Goal: Task Accomplishment & Management: Manage account settings

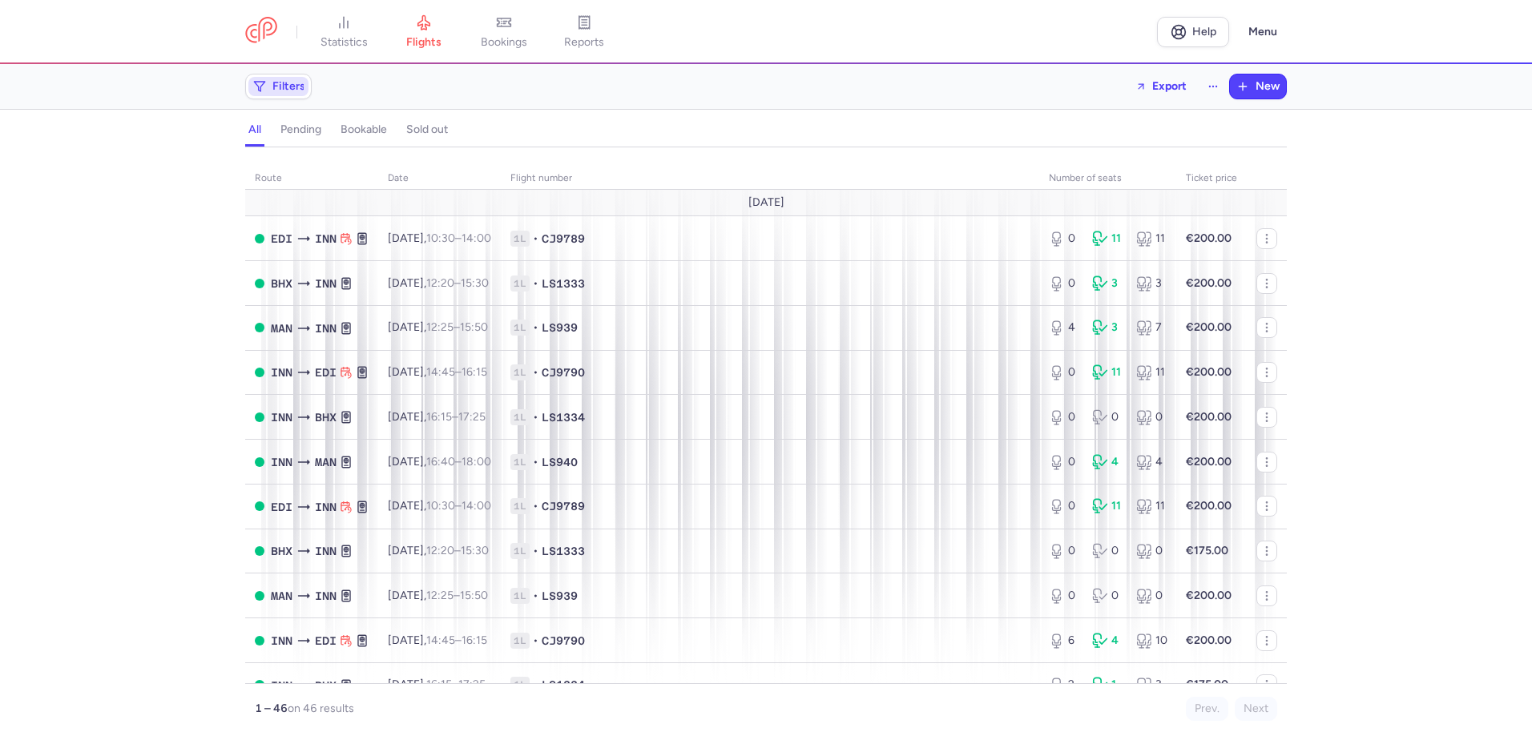
click at [291, 87] on span "Filters" at bounding box center [288, 86] width 33 height 13
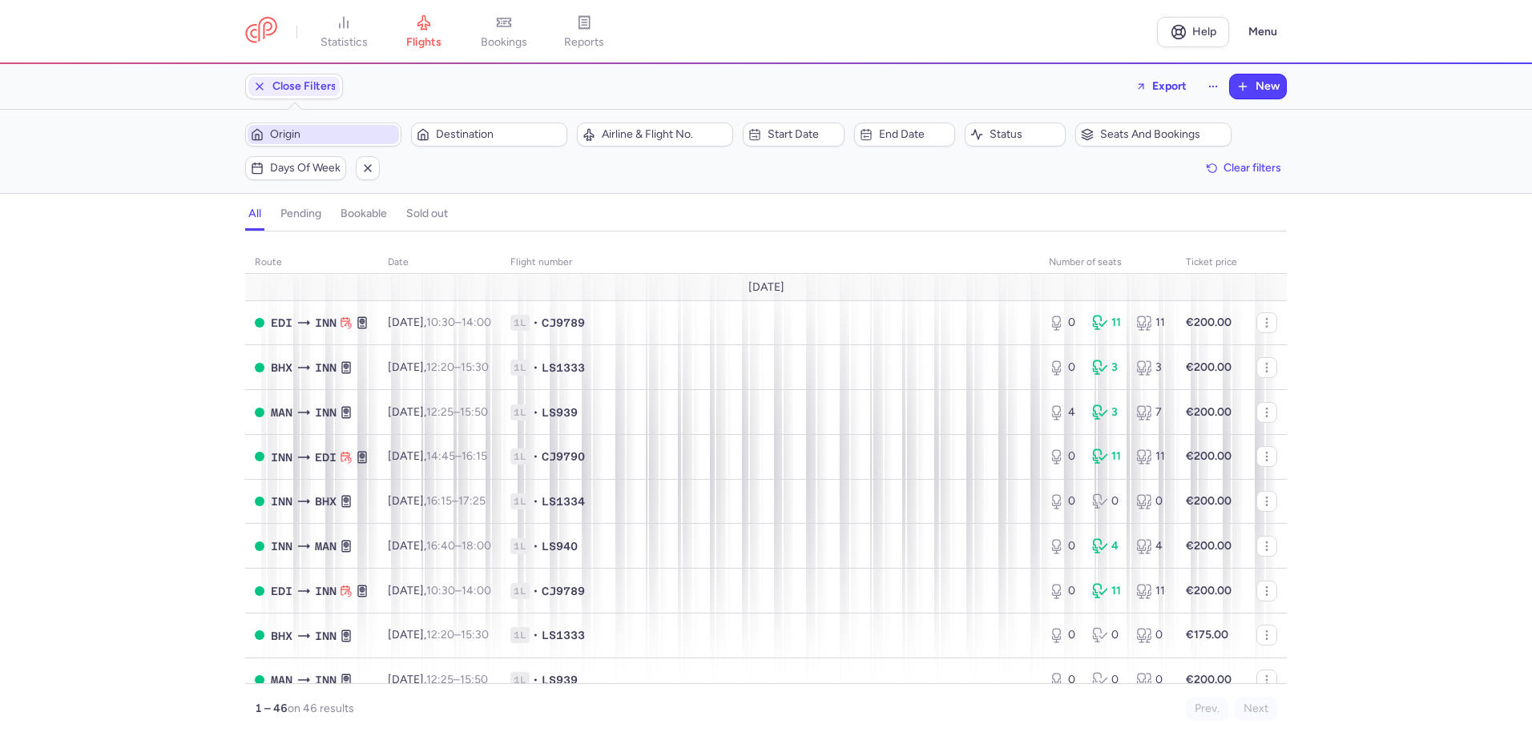
click at [306, 133] on span "Origin" at bounding box center [333, 134] width 126 height 13
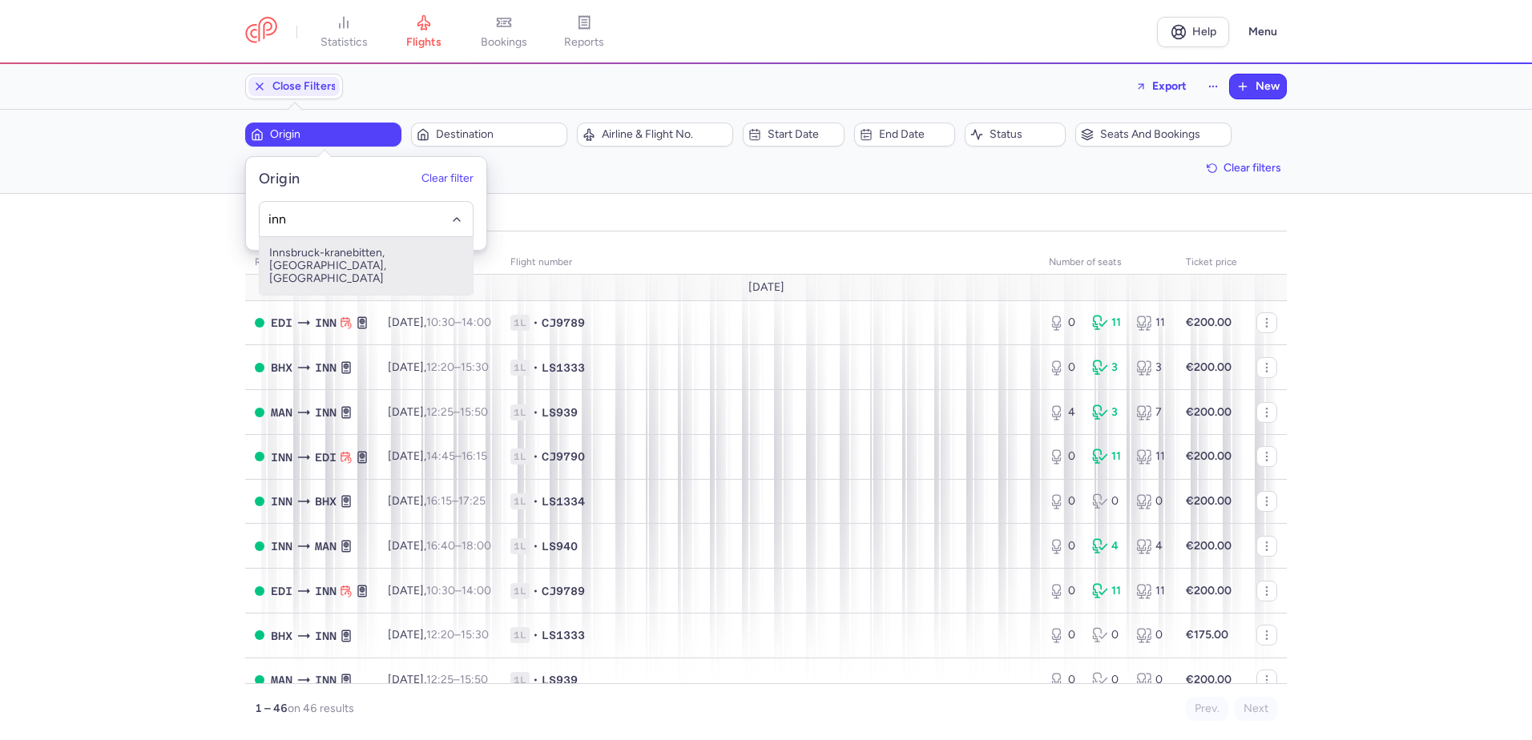
click at [336, 252] on span "Innsbruck-kranebitten, [GEOGRAPHIC_DATA], [GEOGRAPHIC_DATA]" at bounding box center [366, 266] width 213 height 58
type input "inn"
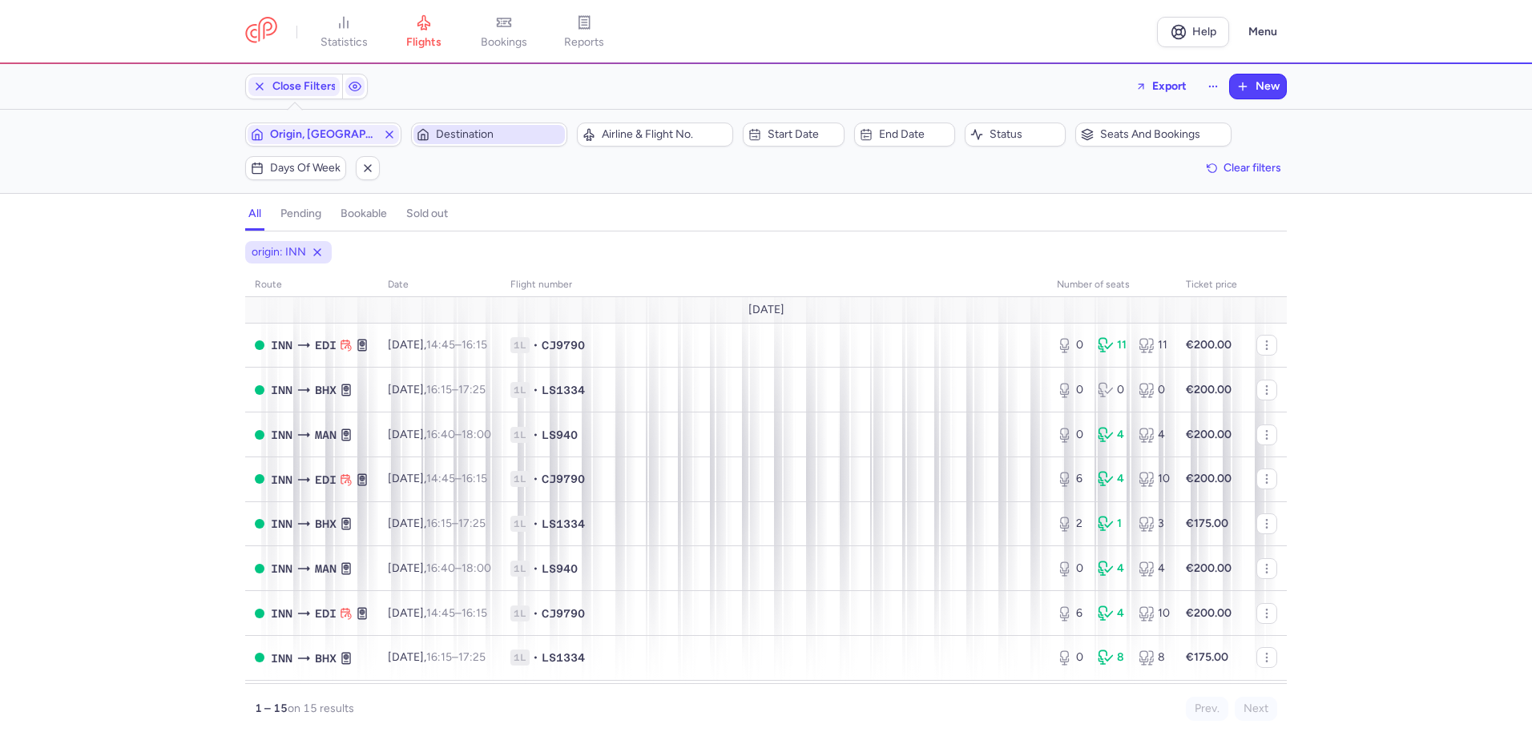
click at [504, 136] on span "Destination" at bounding box center [499, 134] width 126 height 13
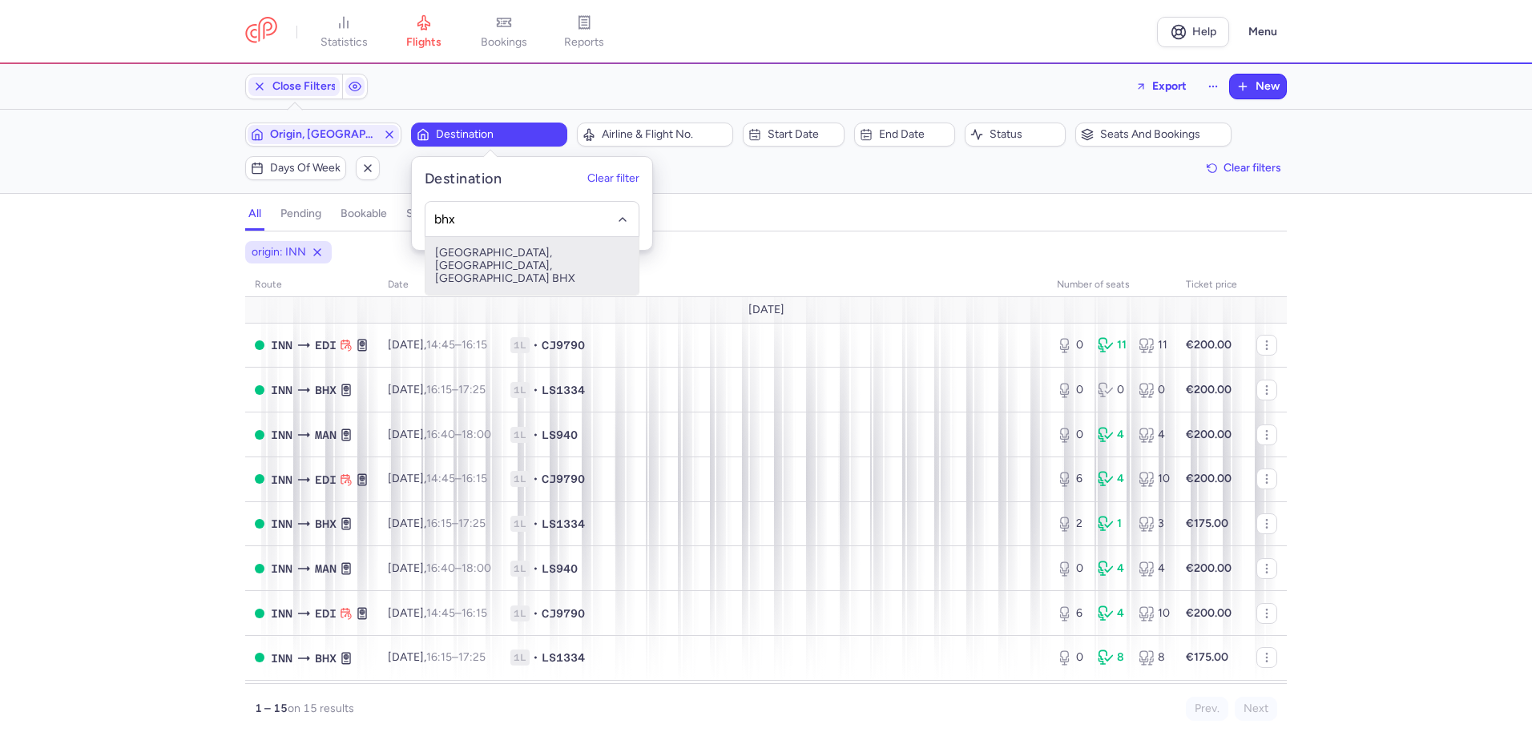
drag, startPoint x: 480, startPoint y: 256, endPoint x: 469, endPoint y: 249, distance: 13.3
click at [479, 256] on span "[GEOGRAPHIC_DATA], [GEOGRAPHIC_DATA], [GEOGRAPHIC_DATA] BHX" at bounding box center [531, 266] width 213 height 58
type input "bhx"
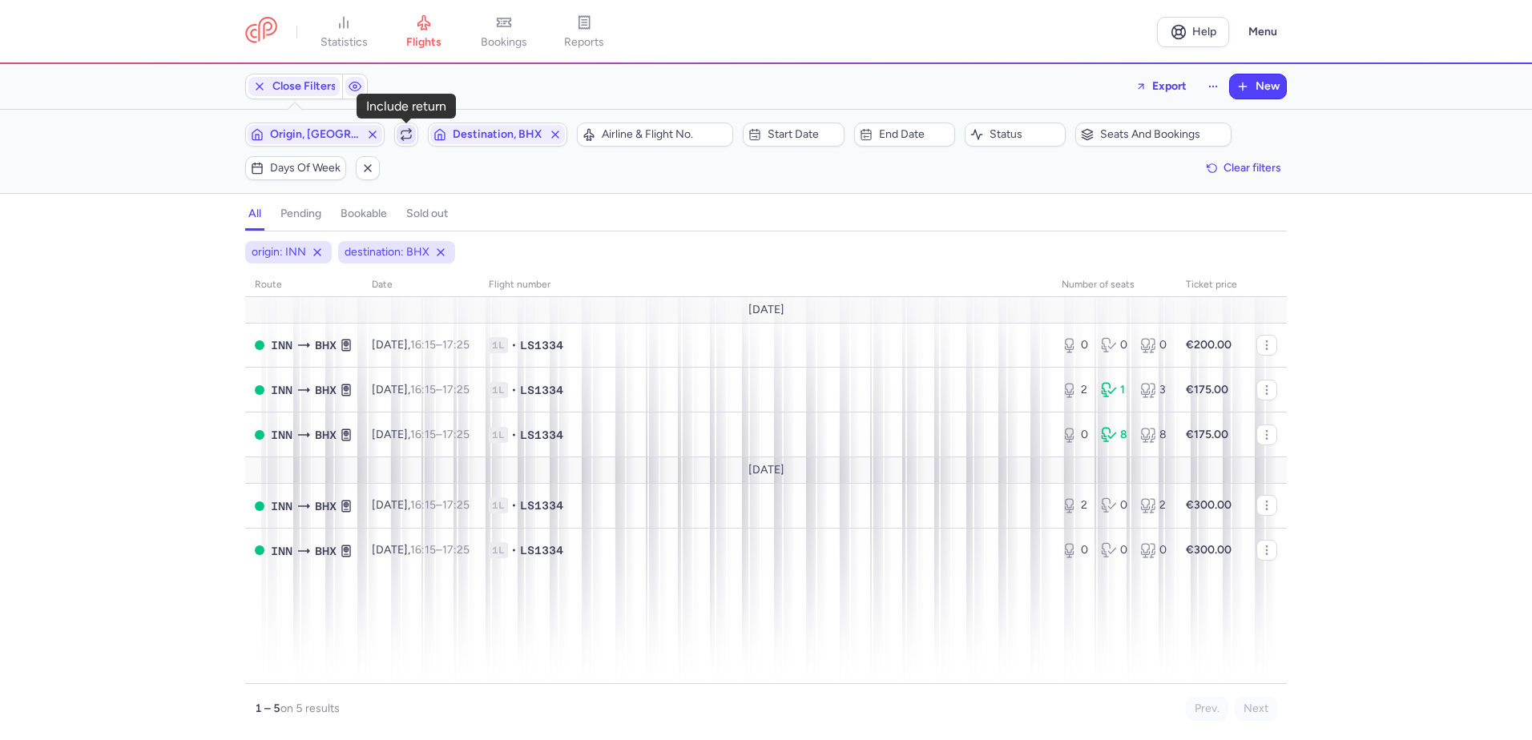
click at [410, 134] on icon "button" at bounding box center [406, 134] width 13 height 13
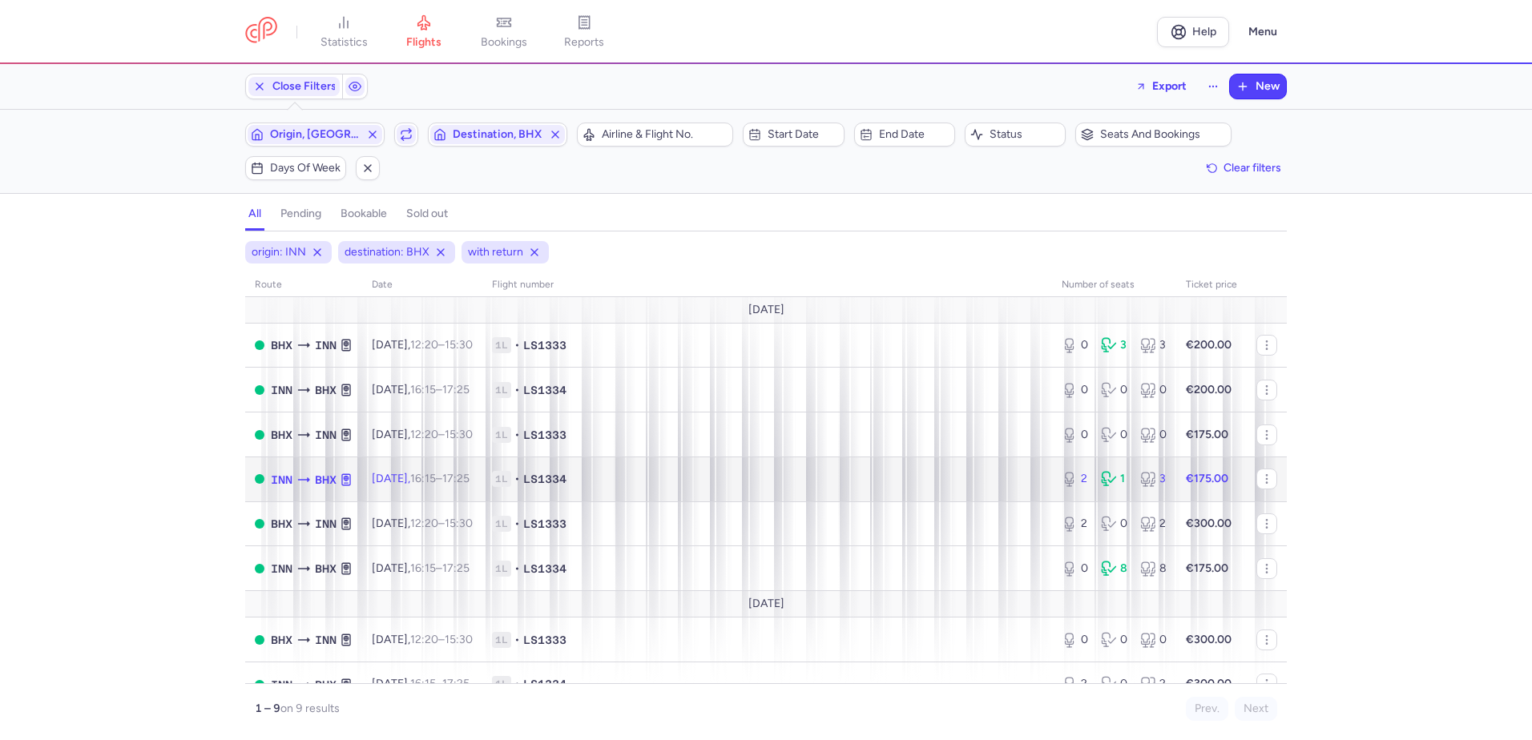
click at [511, 476] on span "1L" at bounding box center [501, 479] width 19 height 16
select select "days"
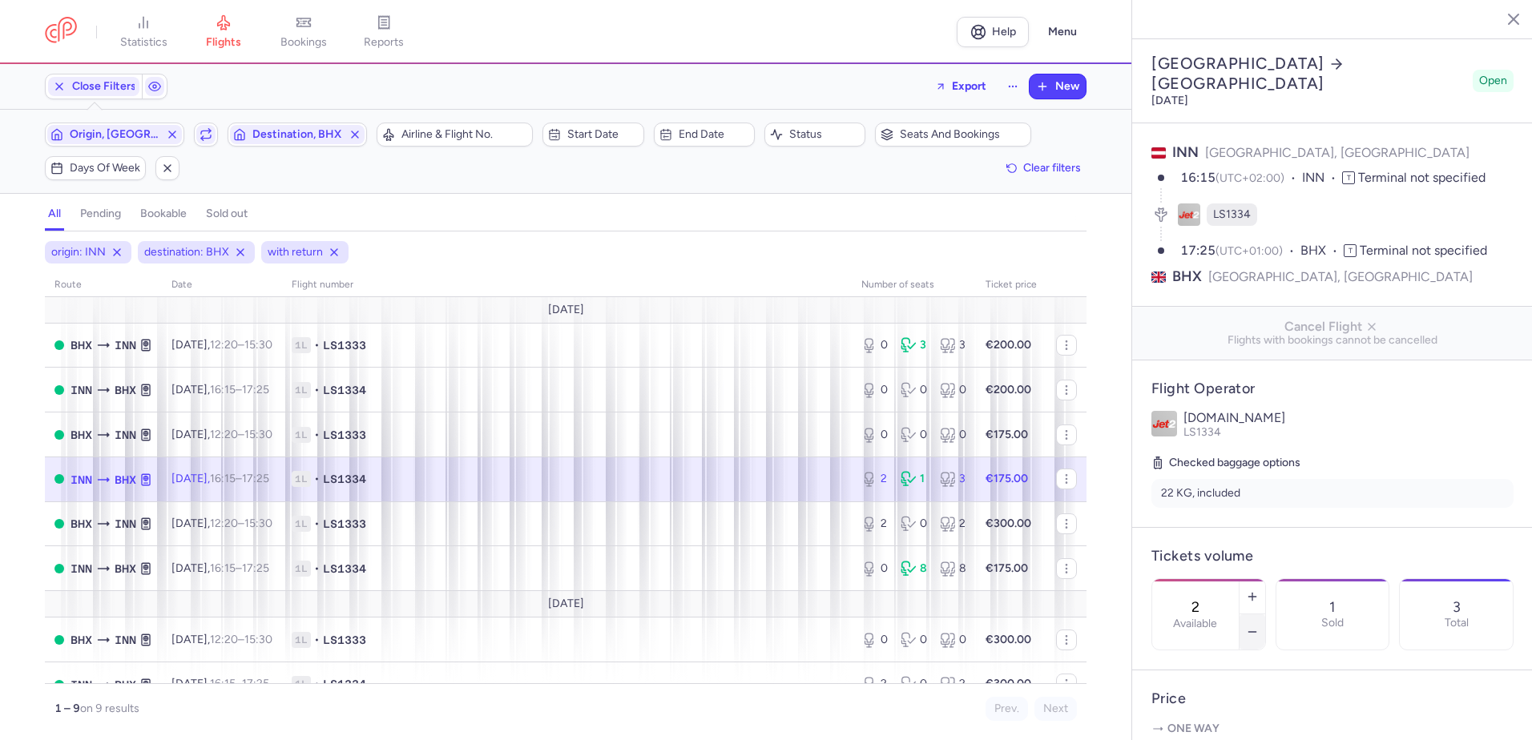
click at [1259, 626] on icon "button" at bounding box center [1252, 632] width 13 height 13
click at [1205, 715] on span "Save changes" at bounding box center [1204, 709] width 79 height 14
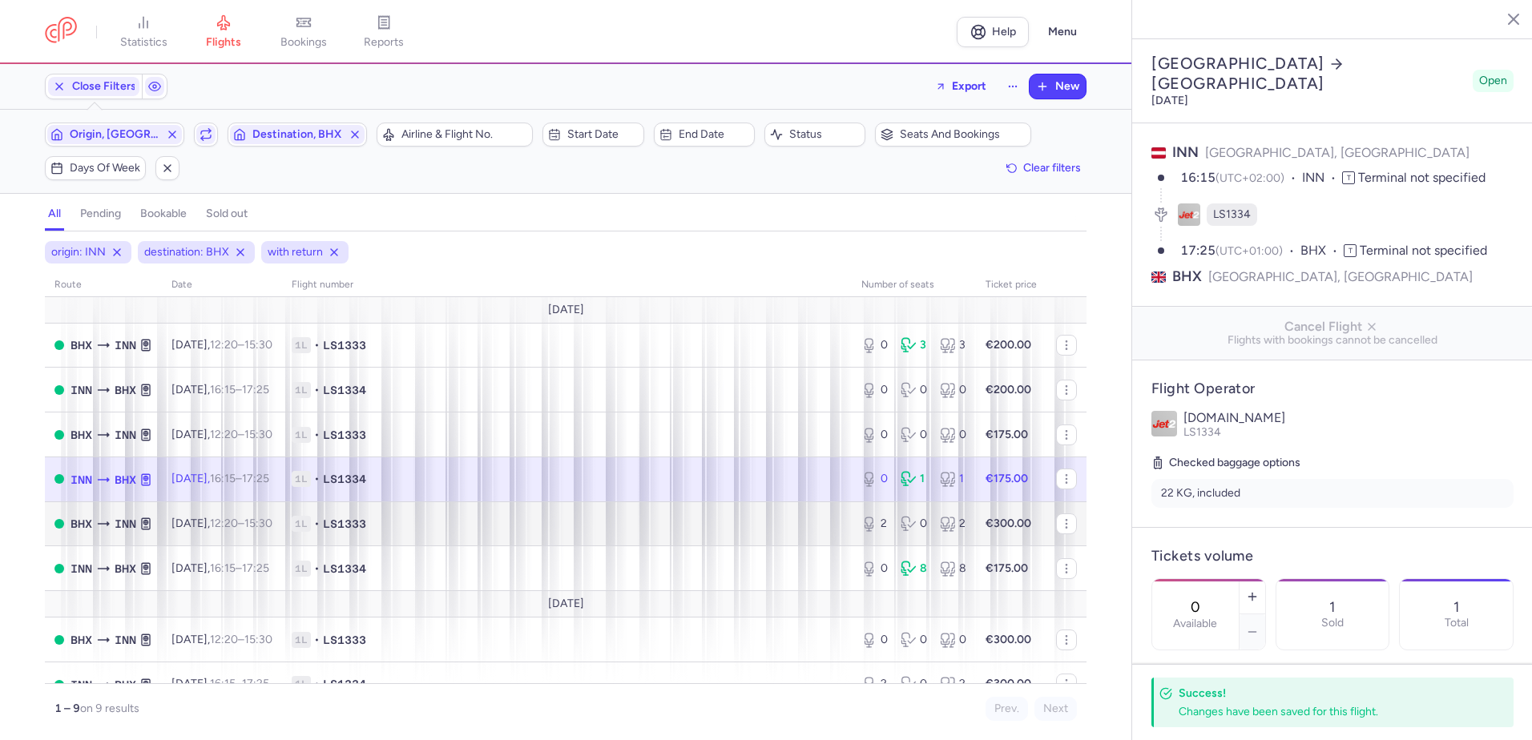
scroll to position [68, 0]
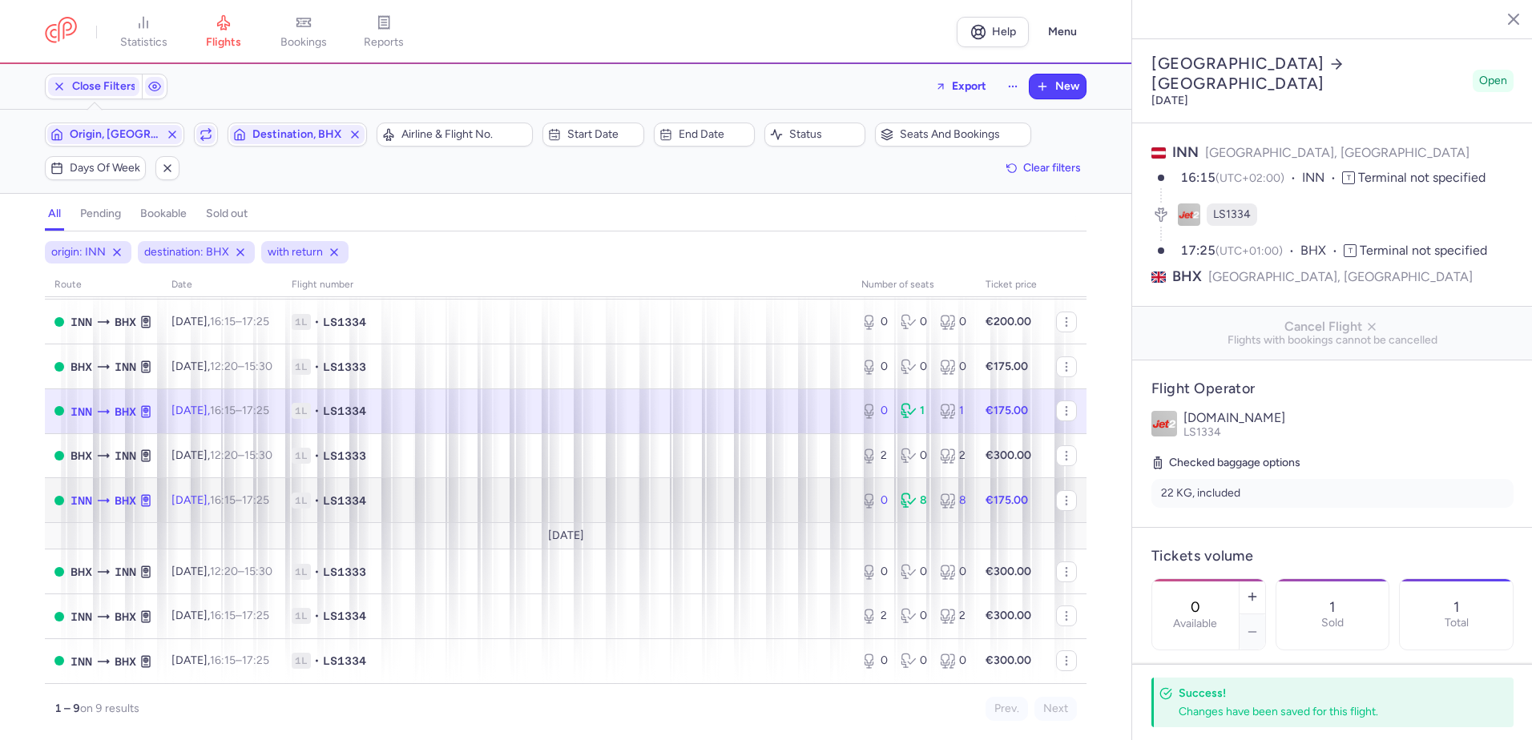
click at [666, 495] on span "1L • LS1334" at bounding box center [567, 501] width 550 height 16
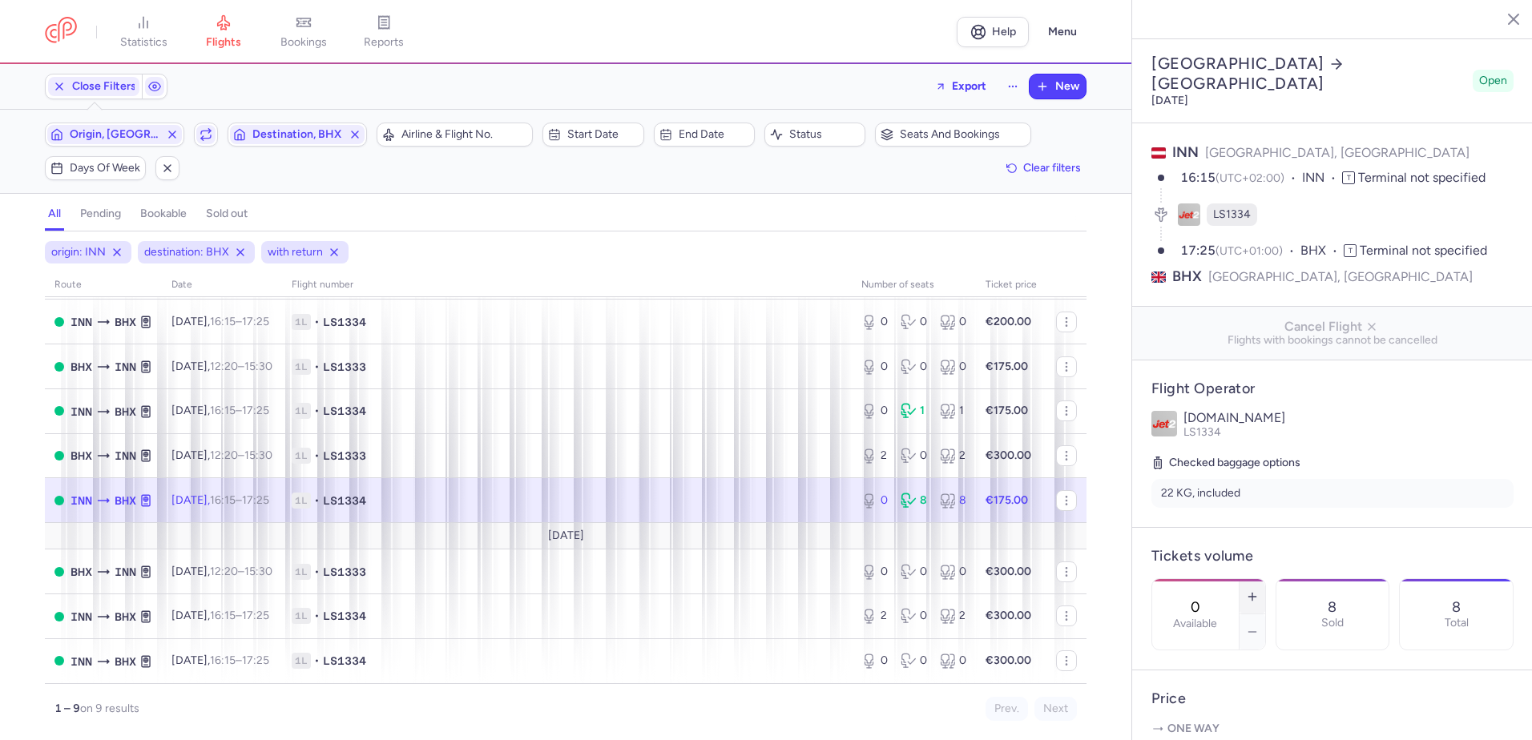
click at [1259, 590] on icon "button" at bounding box center [1252, 596] width 13 height 13
type input "2"
click at [1177, 711] on span "Save changes" at bounding box center [1204, 709] width 79 height 14
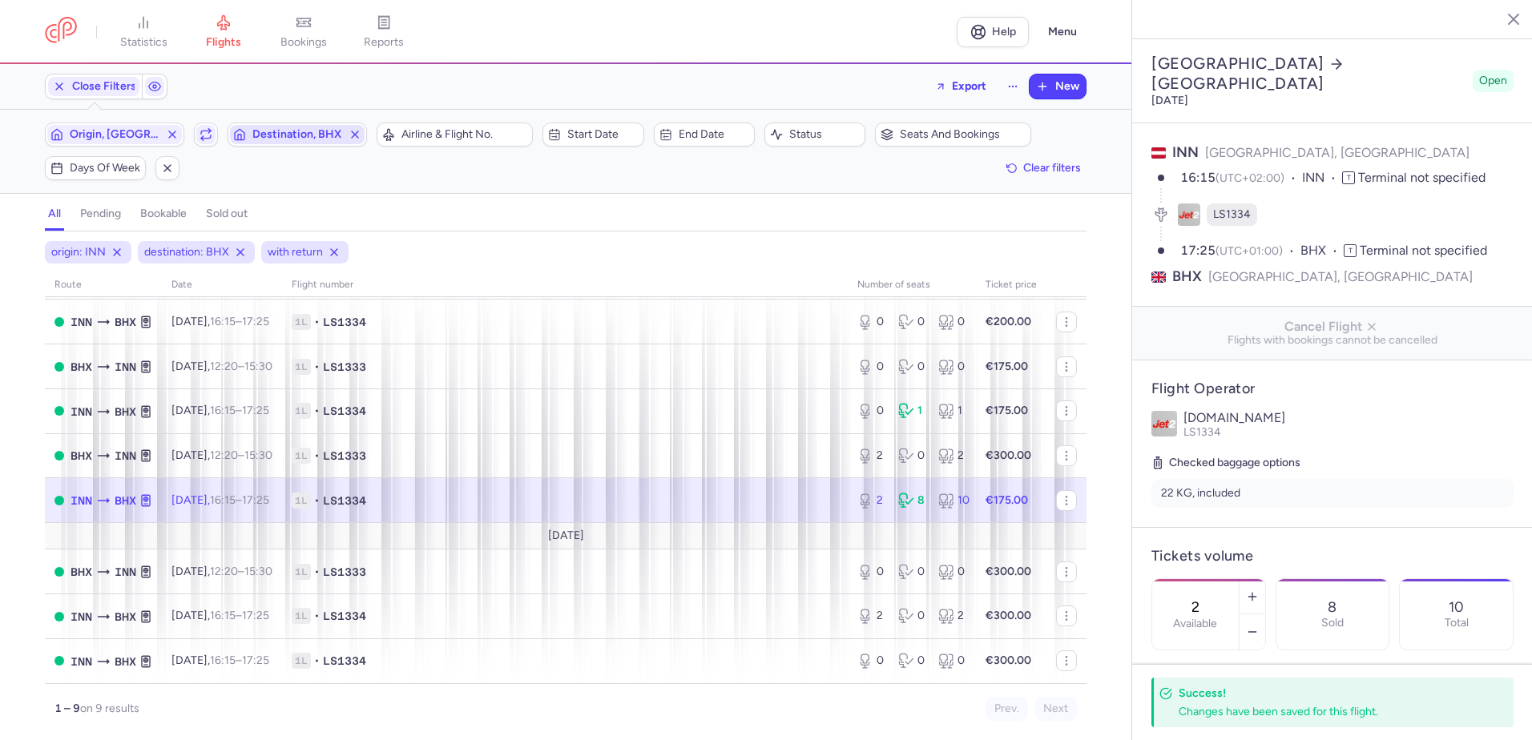
click at [308, 133] on span "Destination, BHX" at bounding box center [297, 134] width 90 height 13
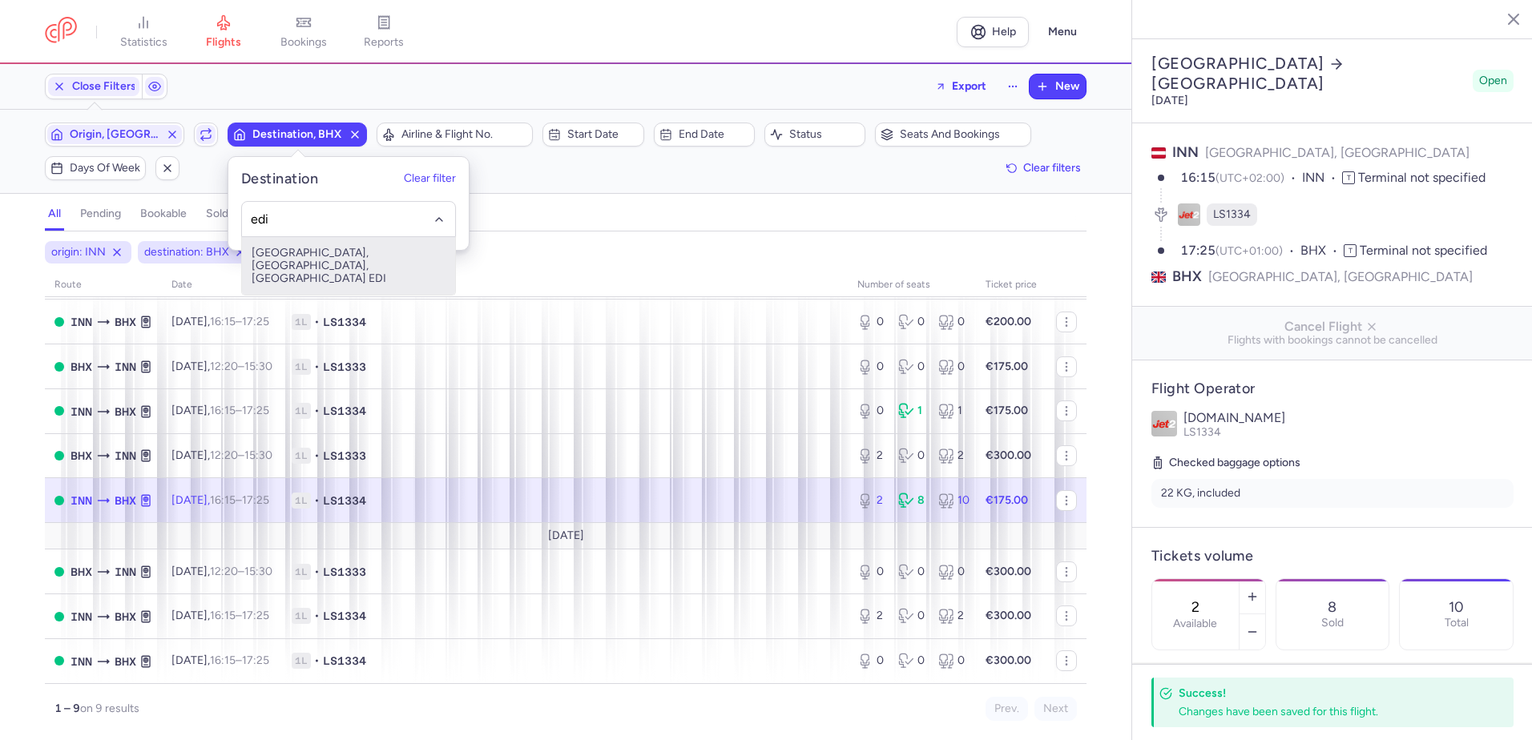
type input "edi"
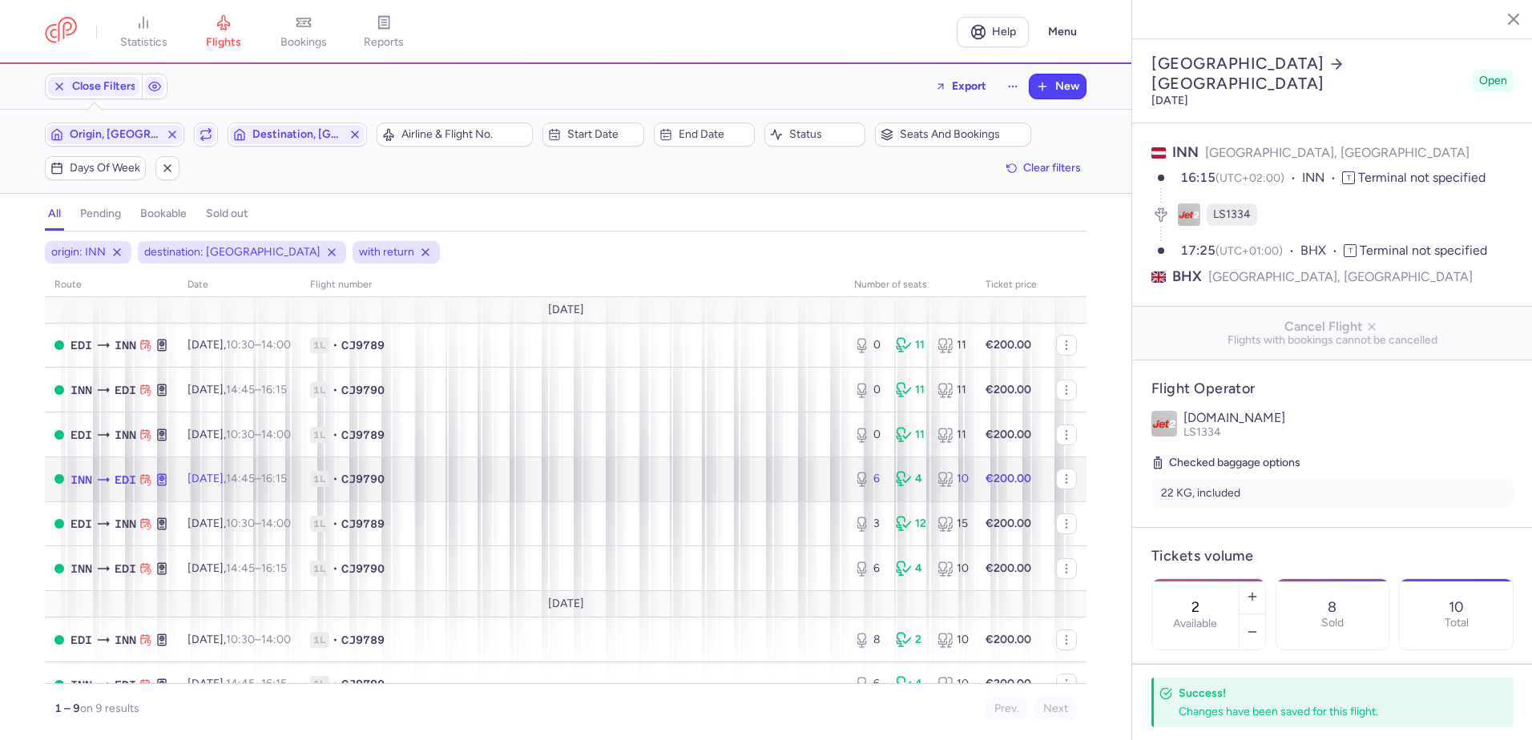
click at [505, 480] on span "1L • CJ9790" at bounding box center [572, 479] width 525 height 16
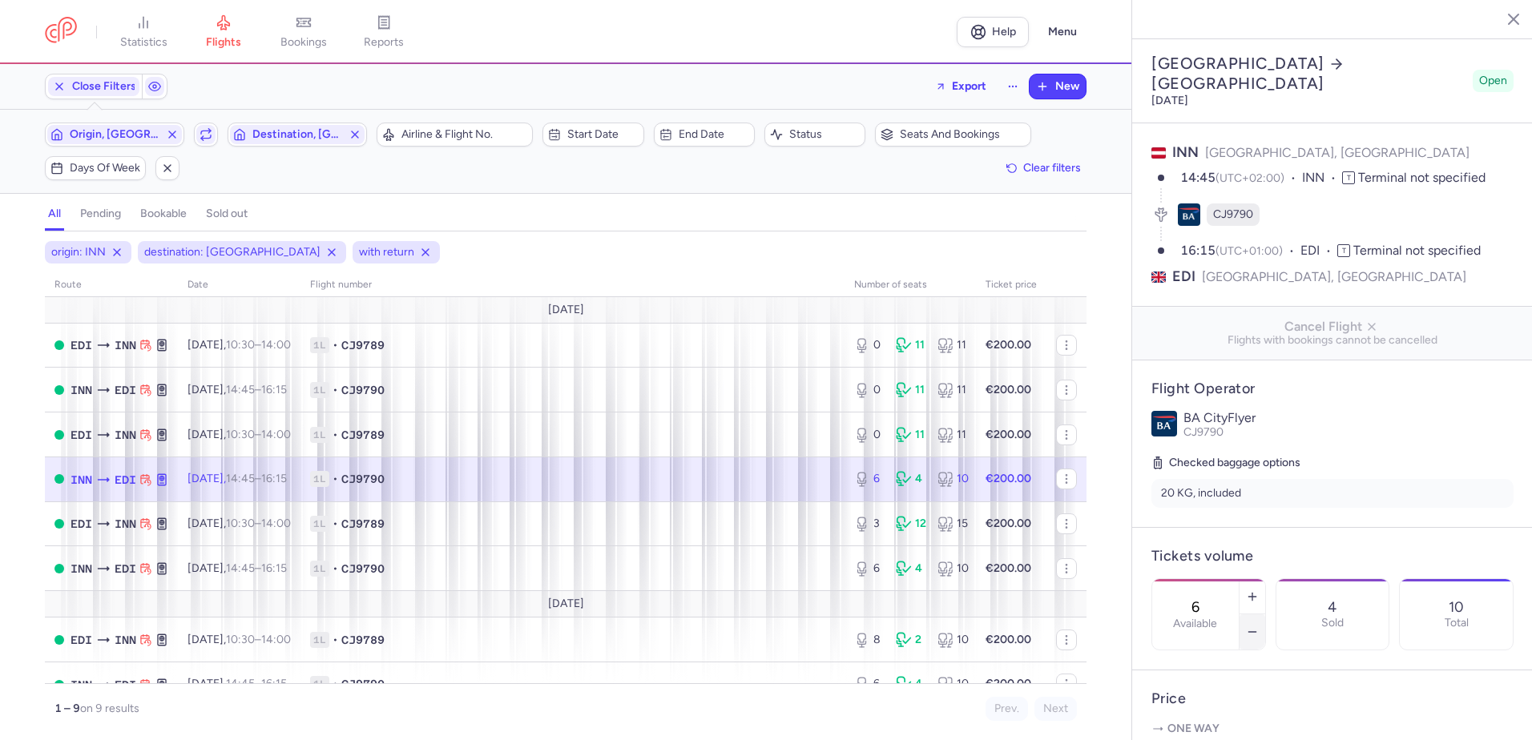
click at [1259, 626] on icon "button" at bounding box center [1252, 632] width 13 height 13
click at [1189, 710] on span "Save changes" at bounding box center [1204, 709] width 79 height 14
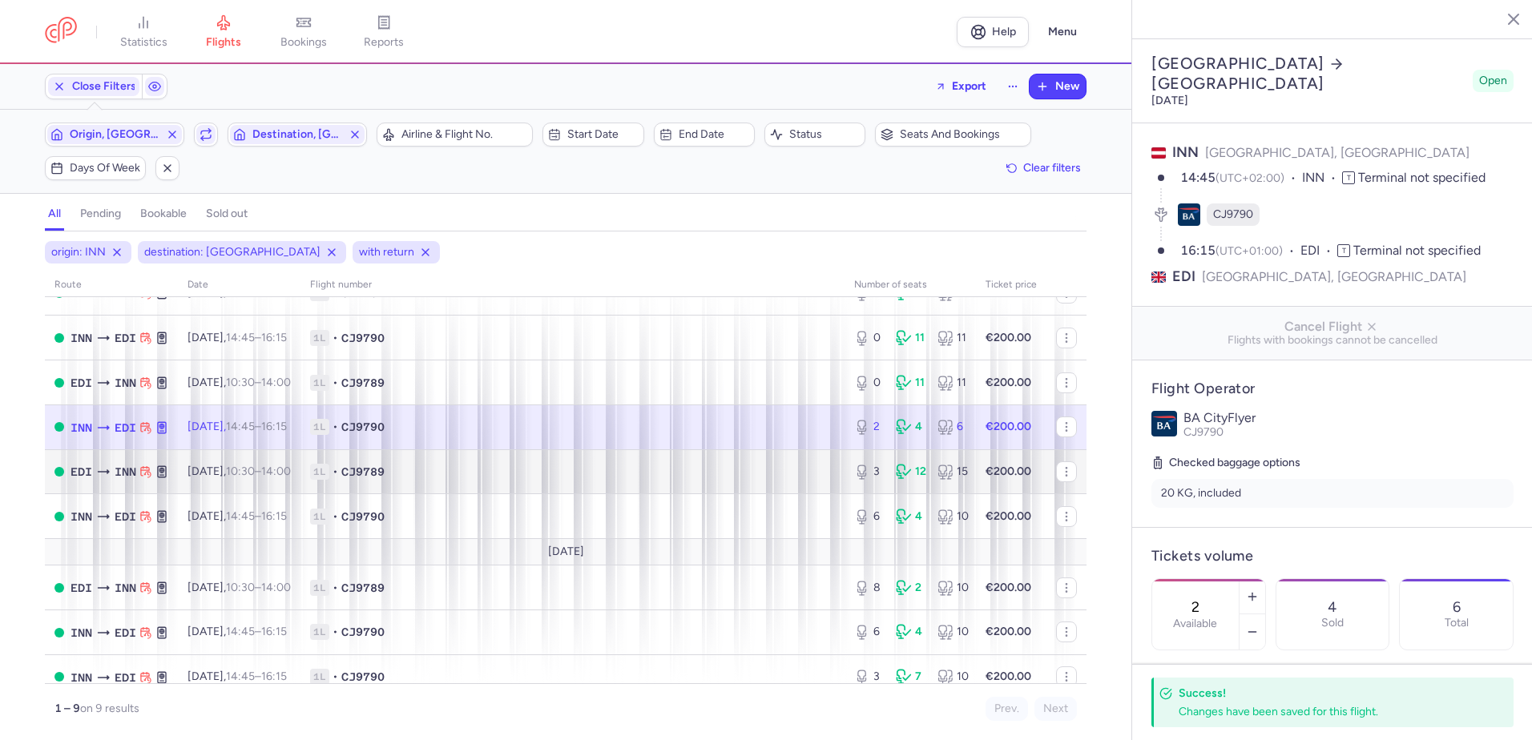
scroll to position [68, 0]
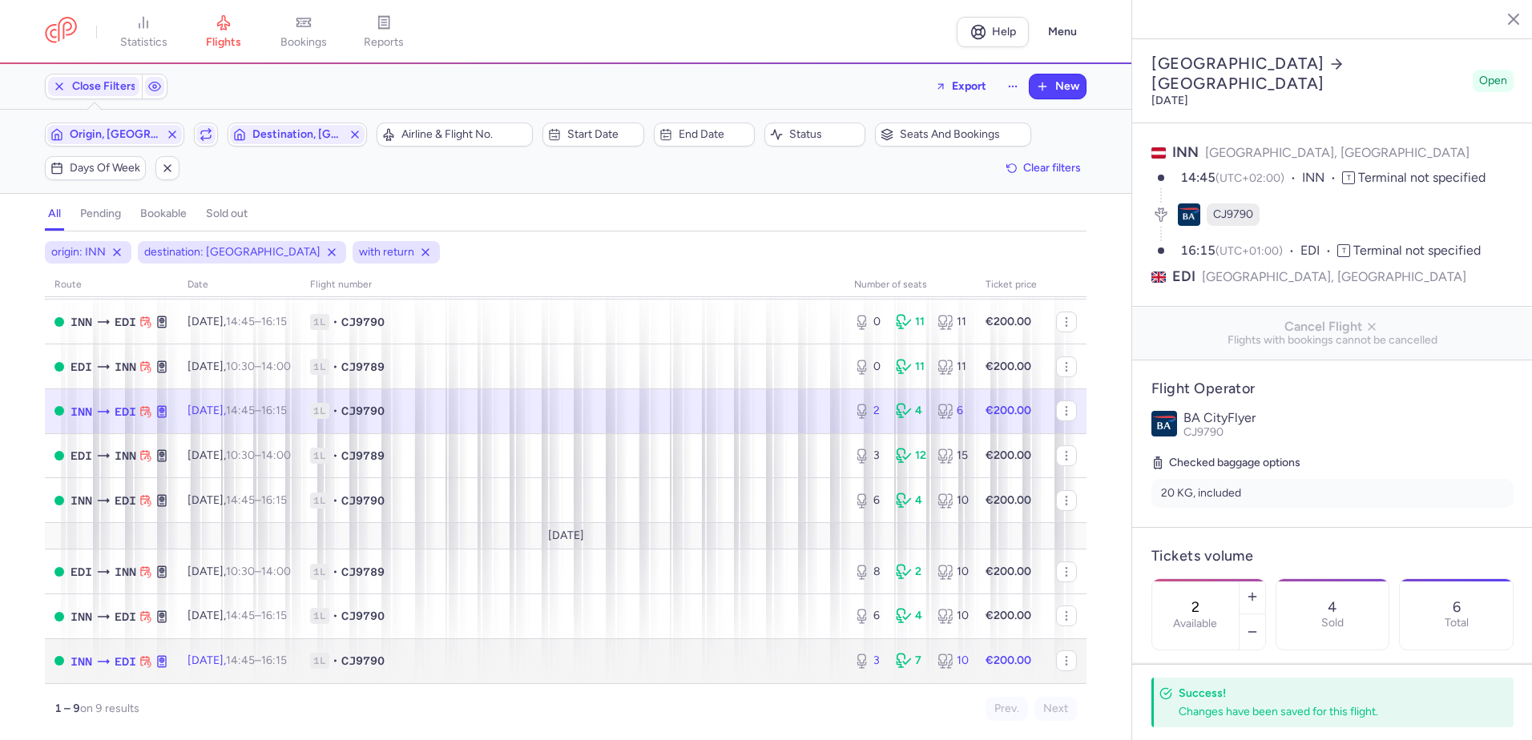
drag, startPoint x: 647, startPoint y: 663, endPoint x: 862, endPoint y: 632, distance: 217.6
click at [647, 662] on span "1L • CJ9790" at bounding box center [572, 661] width 525 height 16
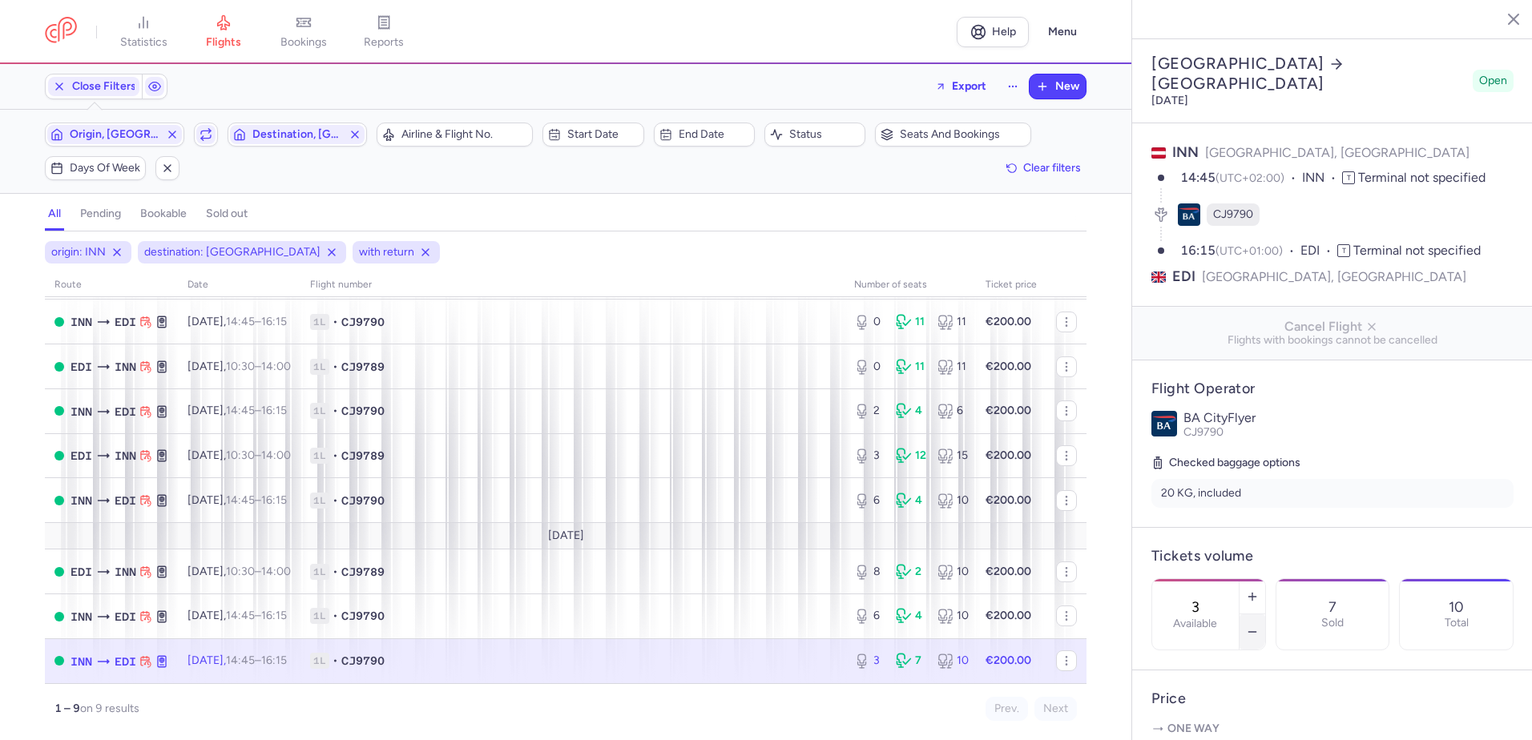
click at [1265, 614] on button "button" at bounding box center [1252, 631] width 26 height 35
click at [1259, 626] on icon "button" at bounding box center [1252, 632] width 13 height 13
click at [1215, 708] on span "Save changes" at bounding box center [1204, 709] width 79 height 14
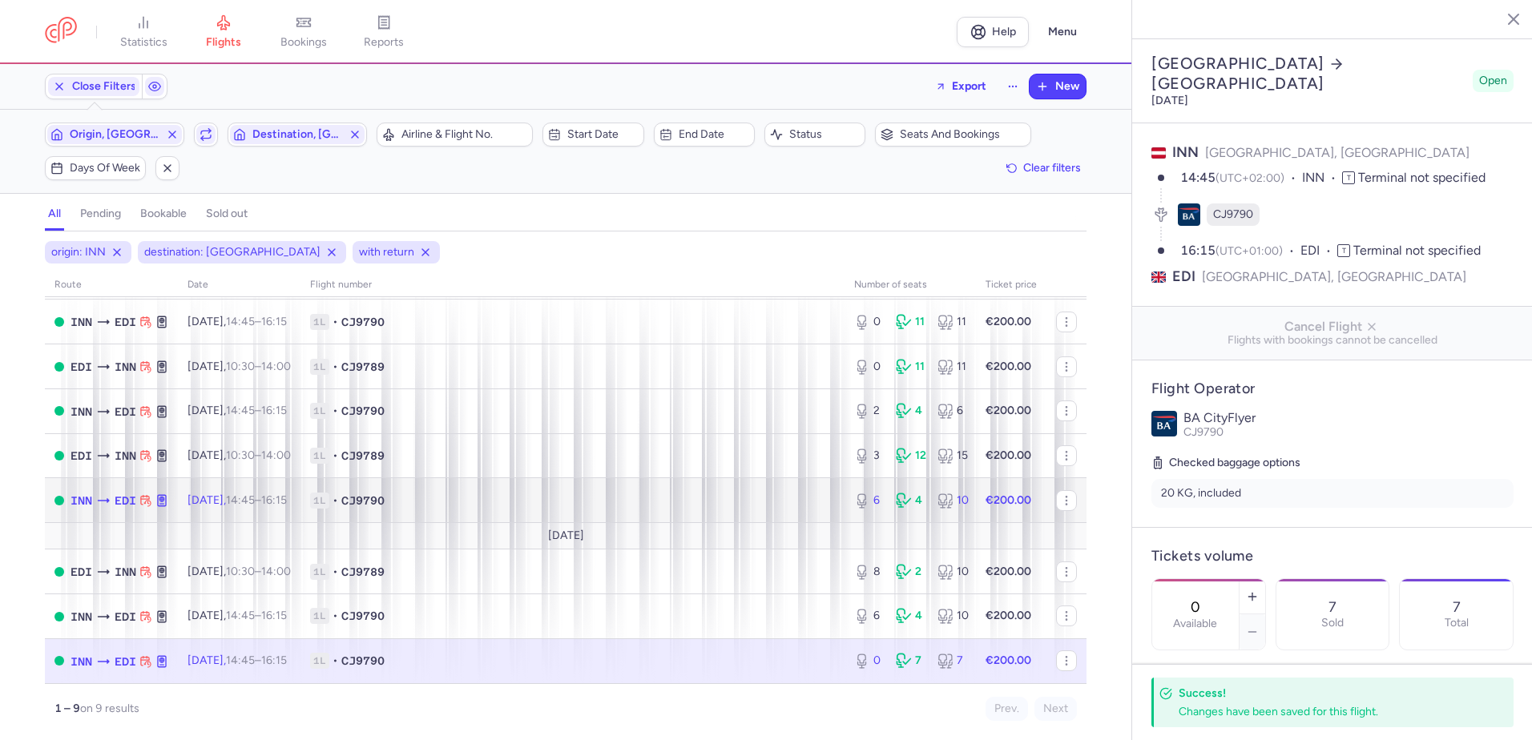
click at [361, 502] on span "1L • CJ9790" at bounding box center [572, 501] width 525 height 16
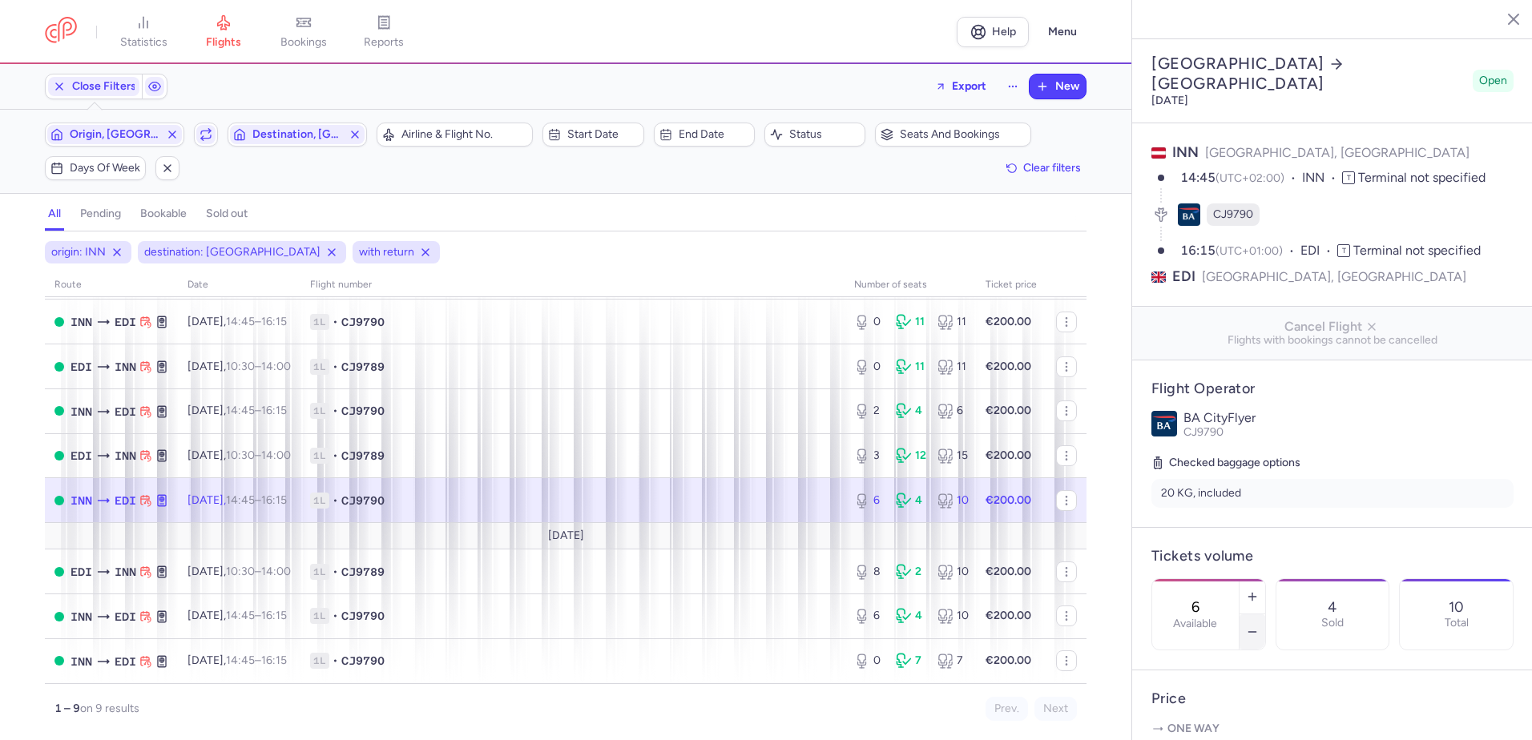
click at [1255, 632] on line "button" at bounding box center [1251, 632] width 7 height 0
click at [1259, 626] on icon "button" at bounding box center [1252, 632] width 13 height 13
type input "2"
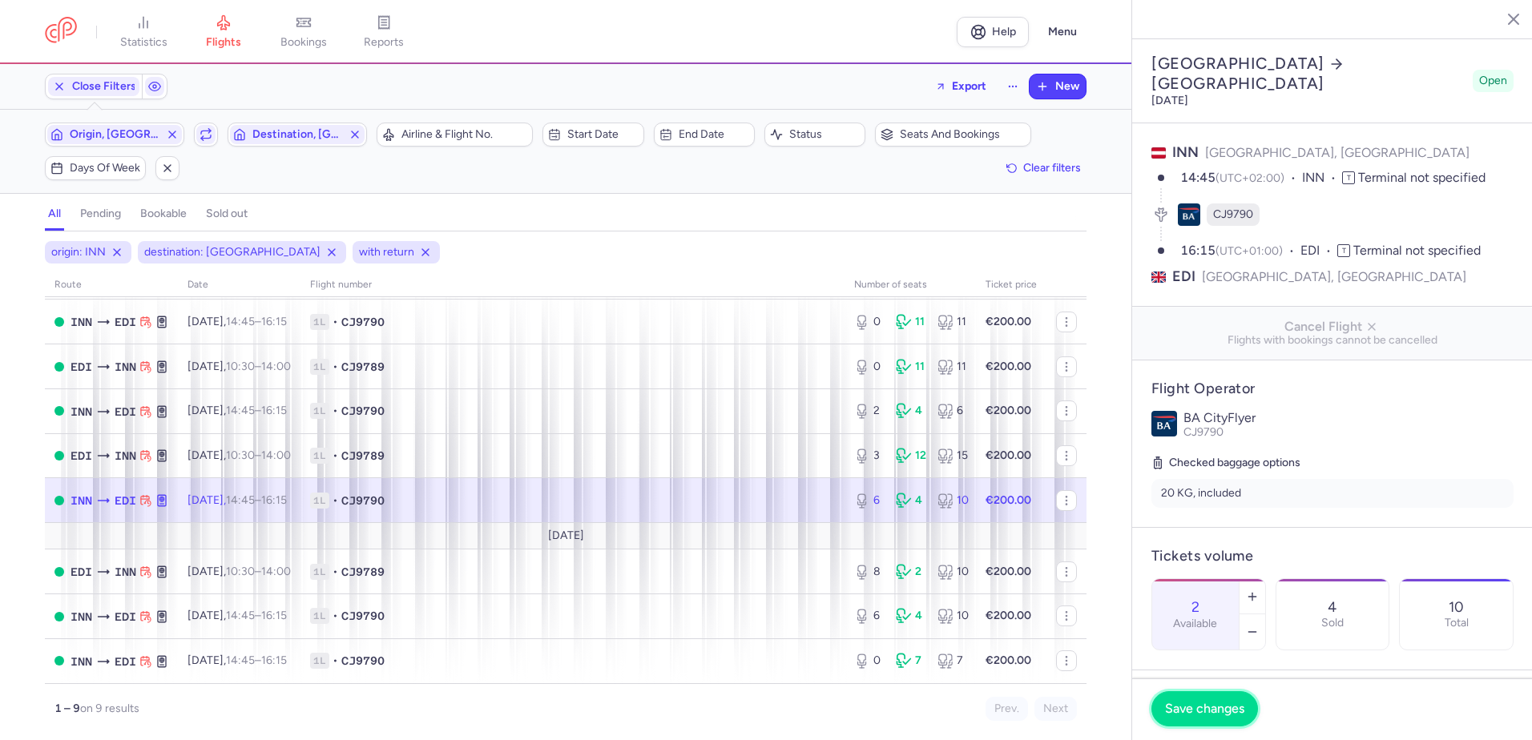
click at [1201, 711] on span "Save changes" at bounding box center [1204, 709] width 79 height 14
